Goal: Transaction & Acquisition: Book appointment/travel/reservation

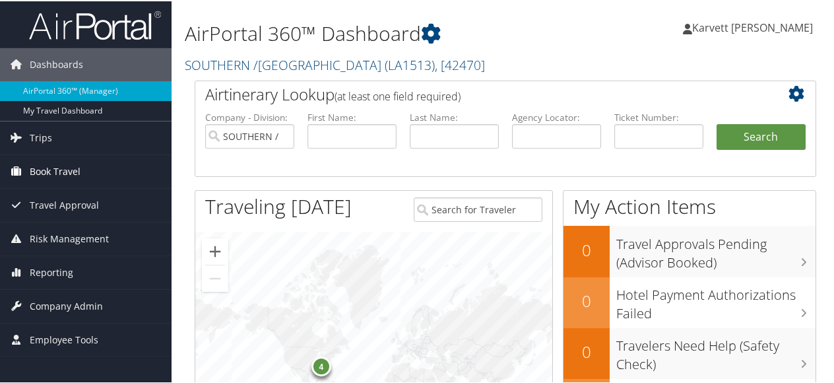
click at [74, 166] on span "Book Travel" at bounding box center [55, 170] width 51 height 33
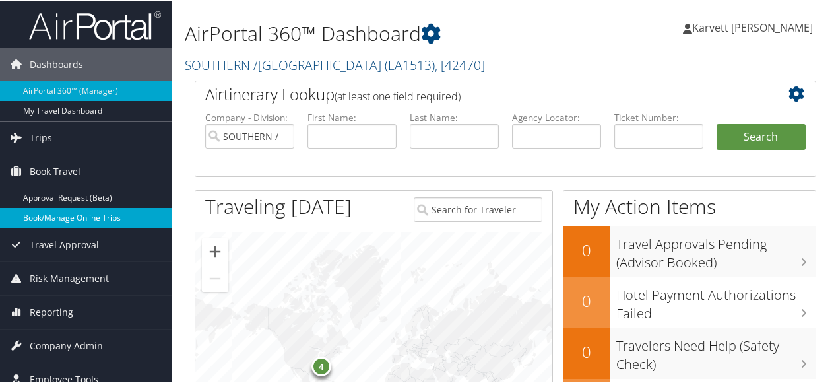
click at [79, 216] on link "Book/Manage Online Trips" at bounding box center [86, 217] width 172 height 20
click at [72, 213] on link "Book/Manage Online Trips" at bounding box center [86, 217] width 172 height 20
click at [71, 218] on link "Book/Manage Online Trips" at bounding box center [86, 217] width 172 height 20
